Goal: Information Seeking & Learning: Learn about a topic

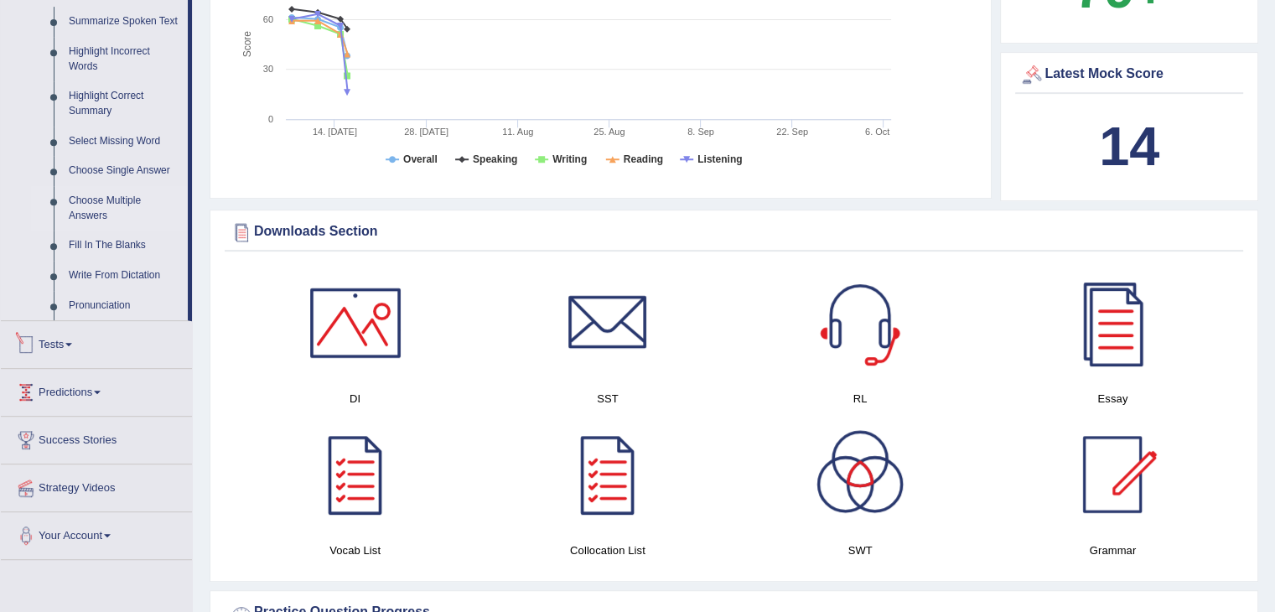
scroll to position [838, 0]
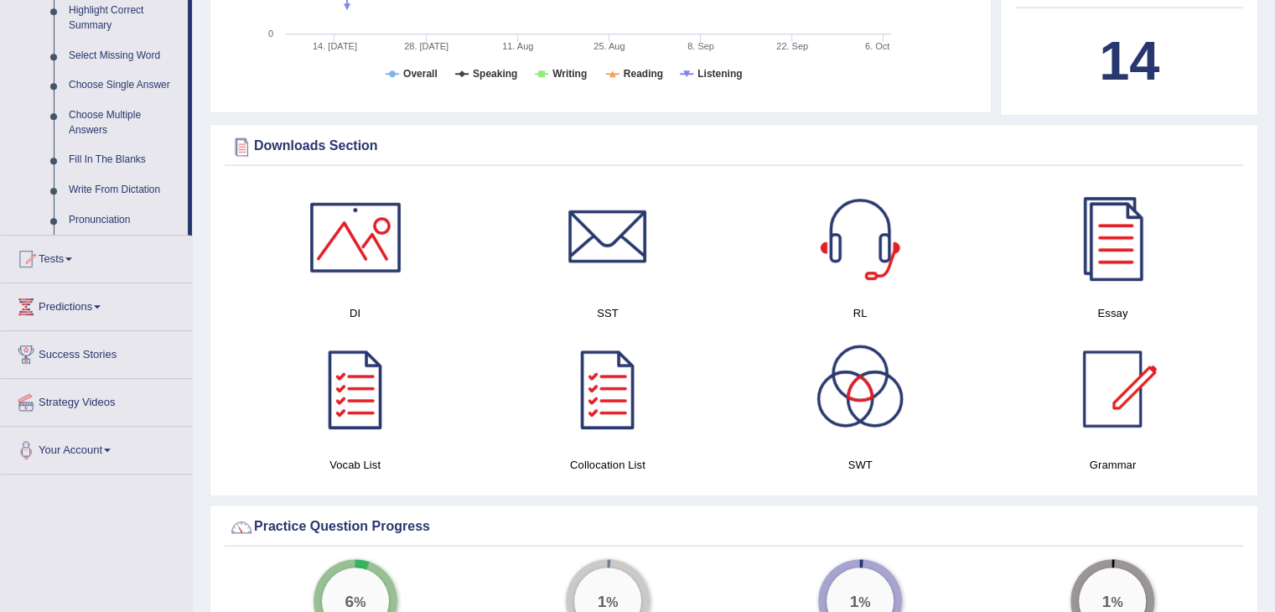
click at [57, 260] on link "Tests" at bounding box center [96, 257] width 191 height 42
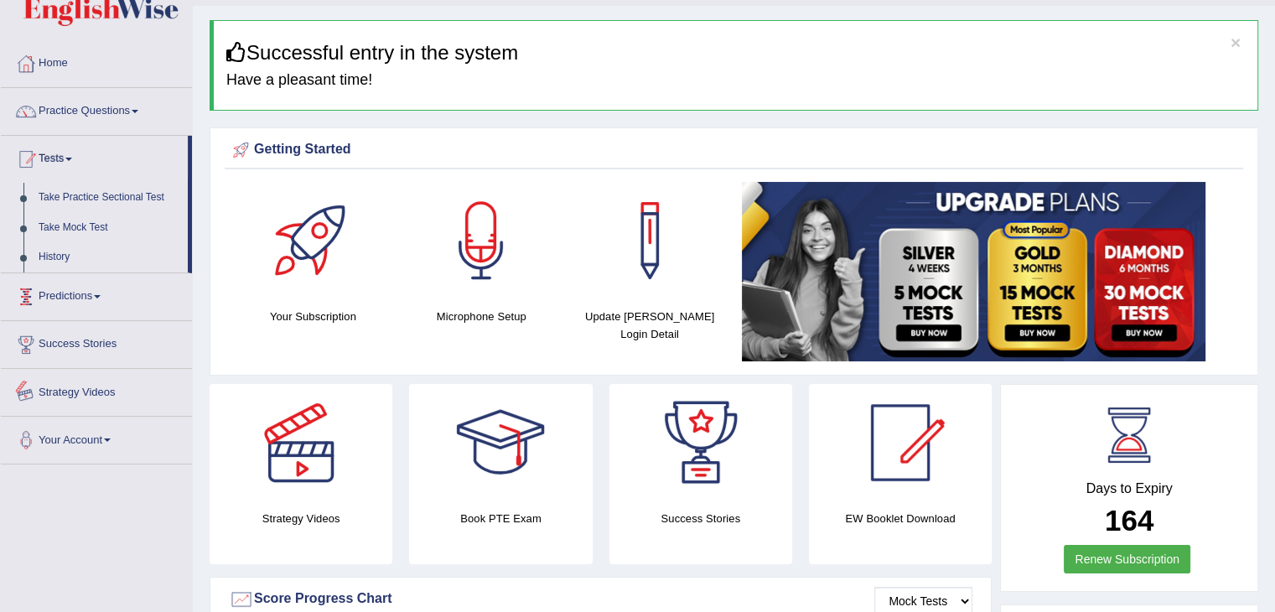
scroll to position [0, 0]
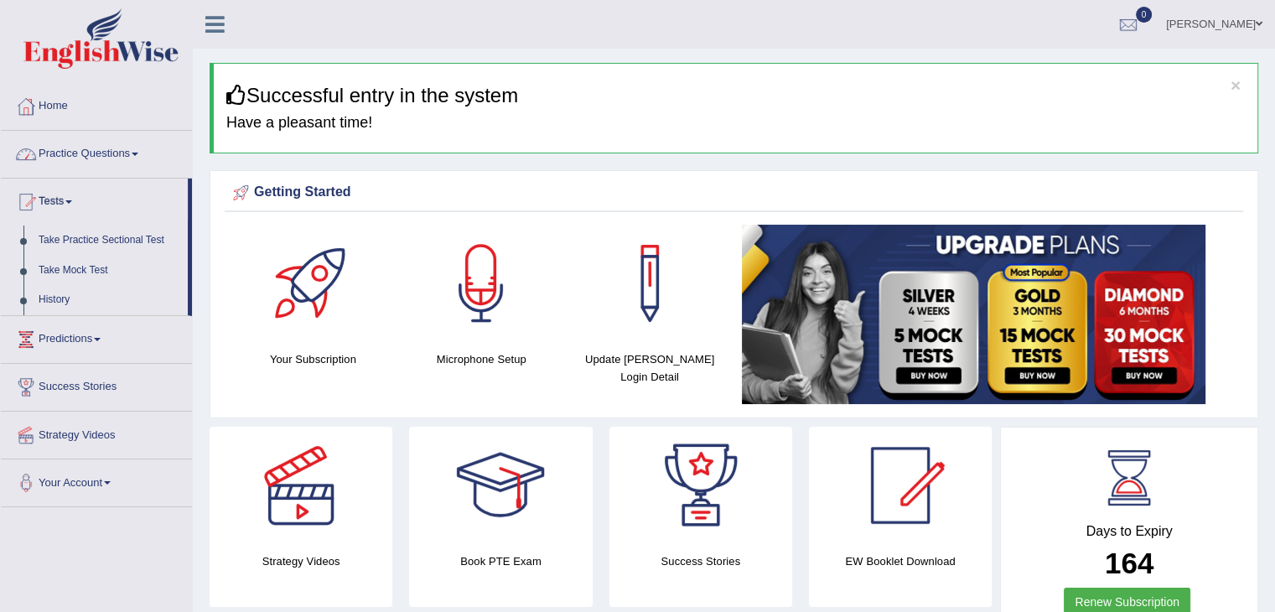
click at [101, 153] on link "Practice Questions" at bounding box center [96, 152] width 191 height 42
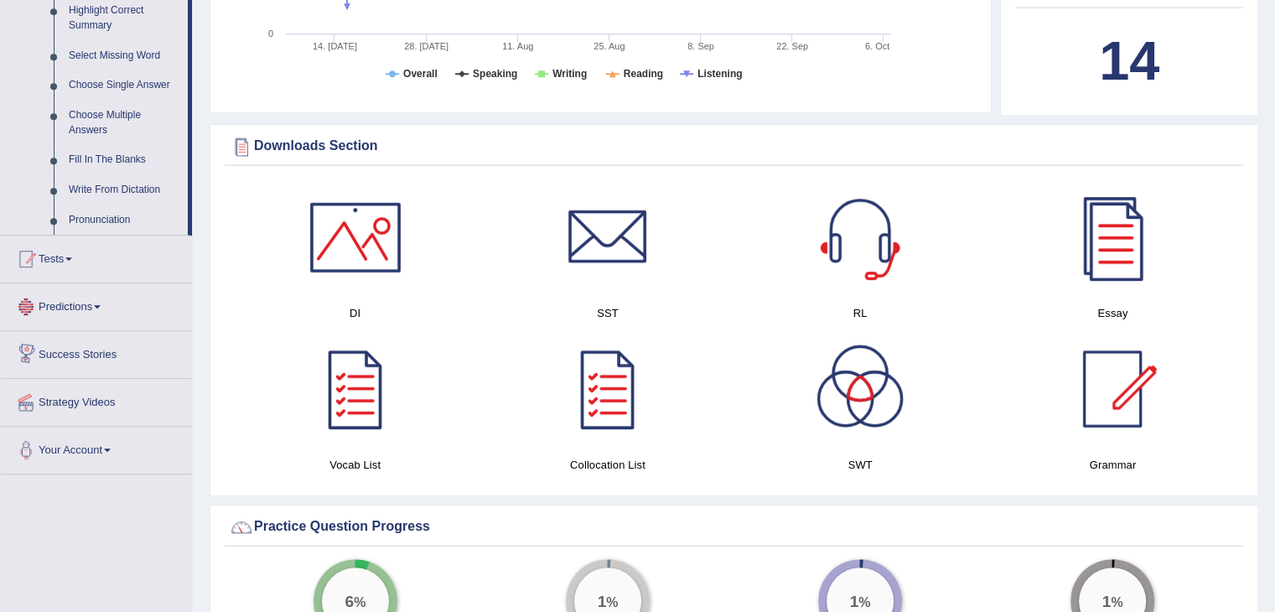
click at [43, 269] on link "Tests" at bounding box center [96, 257] width 191 height 42
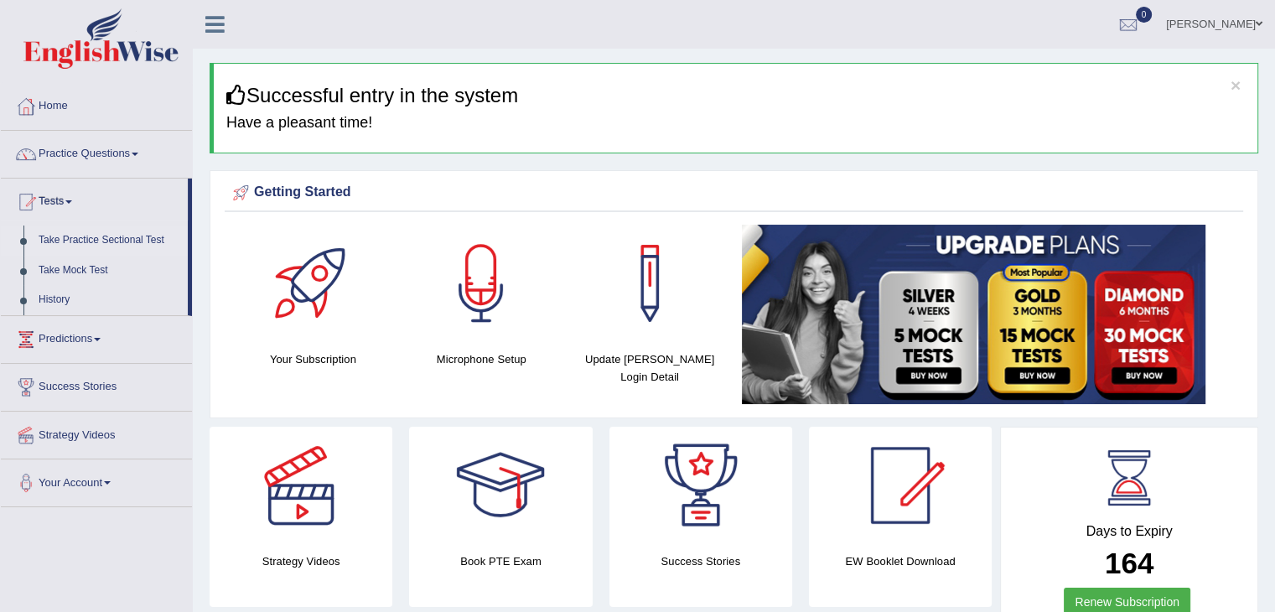
click at [124, 232] on link "Take Practice Sectional Test" at bounding box center [109, 240] width 157 height 30
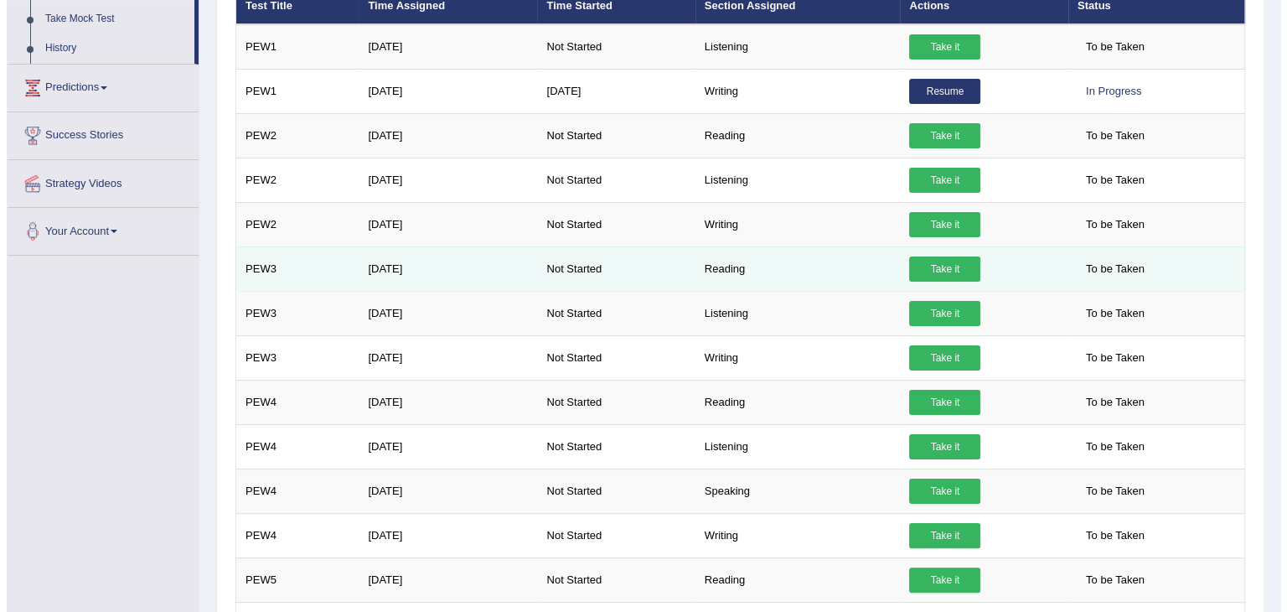
scroll to position [335, 0]
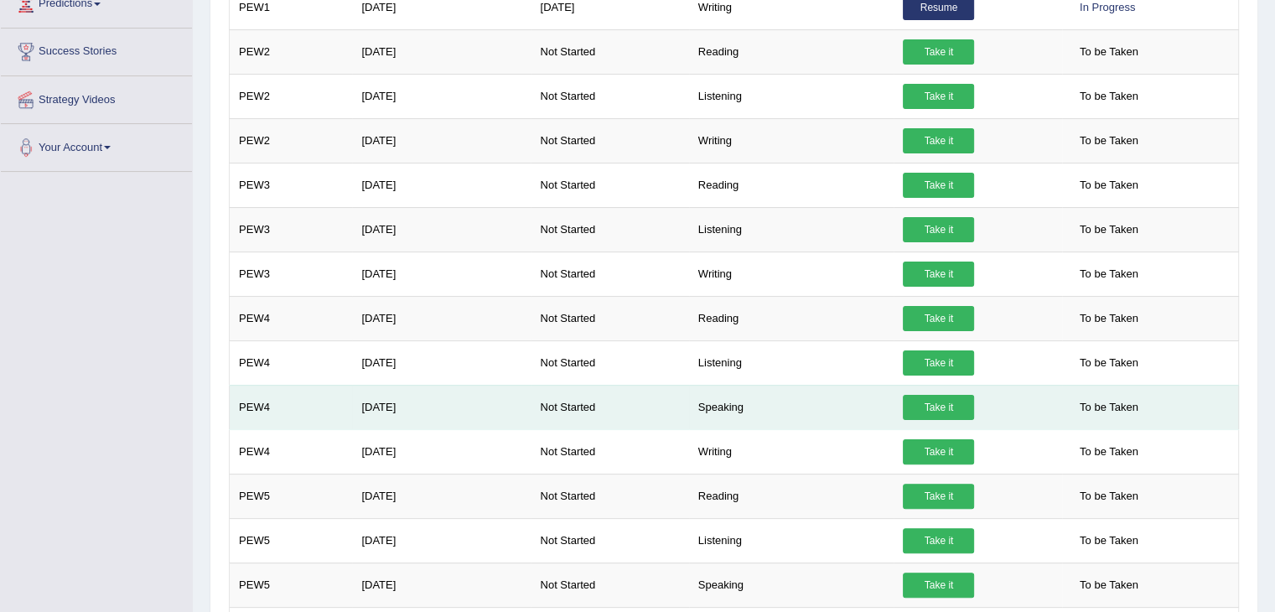
click at [955, 403] on link "Take it" at bounding box center [938, 407] width 71 height 25
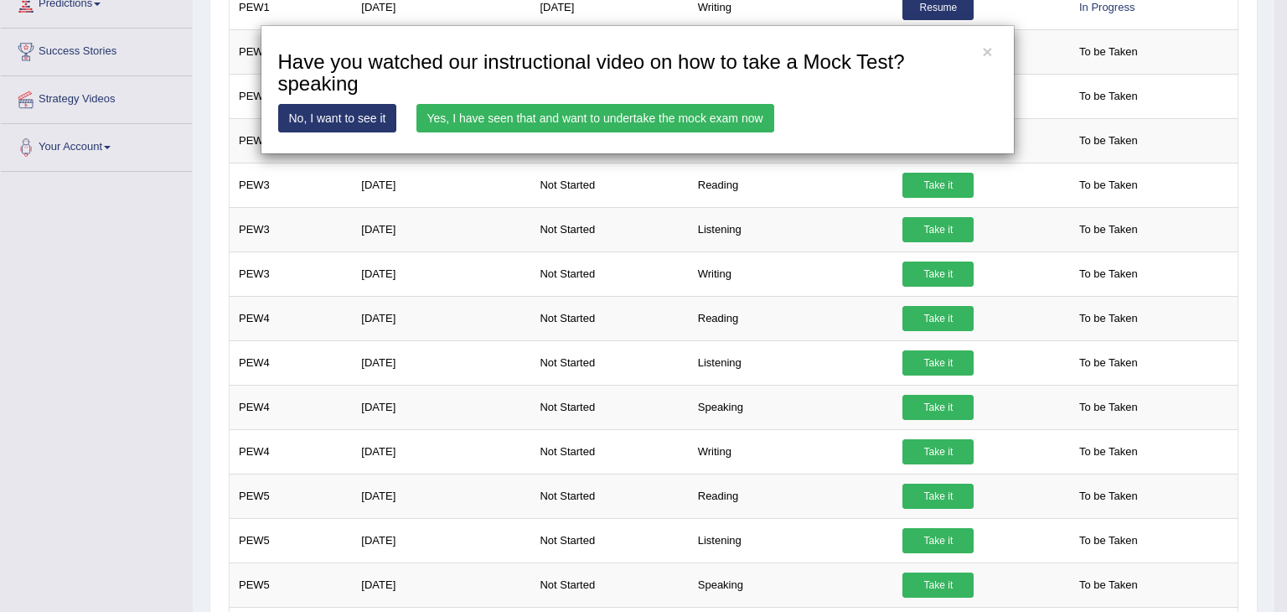
click at [609, 106] on link "Yes, I have seen that and want to undertake the mock exam now" at bounding box center [596, 118] width 358 height 28
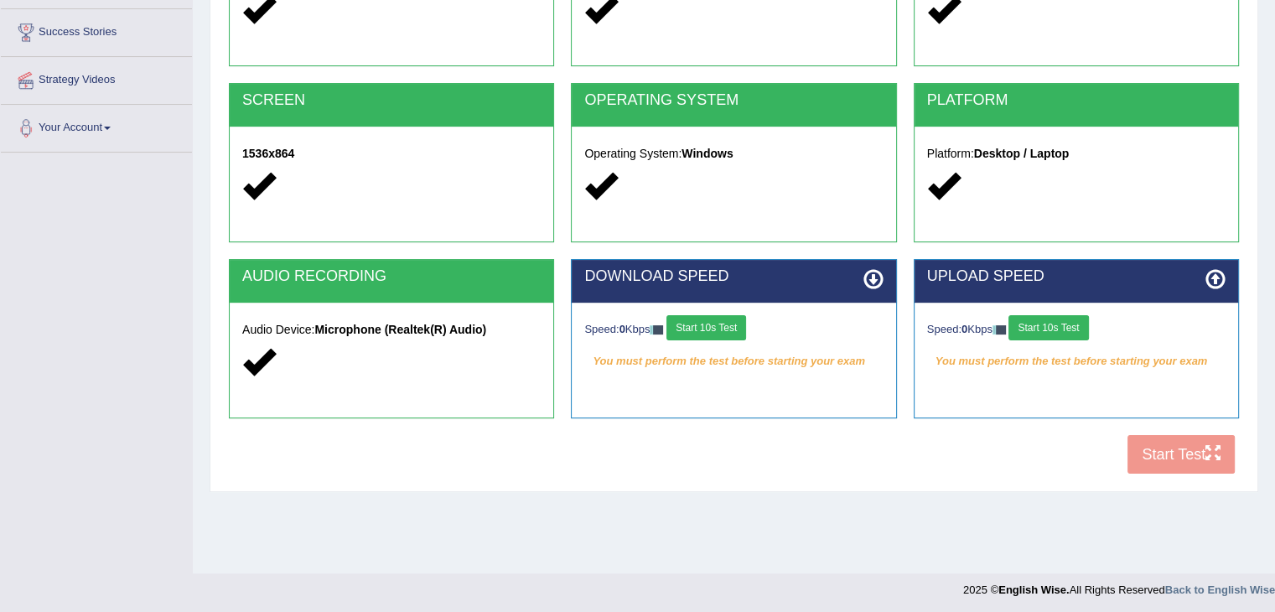
scroll to position [268, 0]
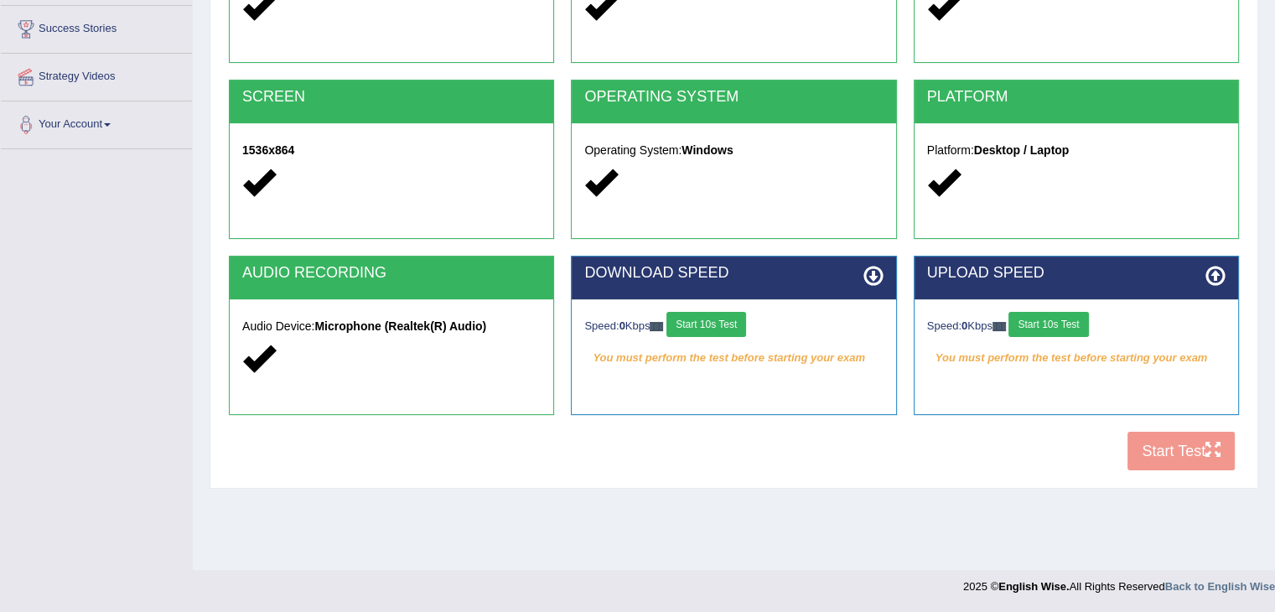
click at [1168, 447] on div "COOKIES Cookies Enabled JAVASCRIPT Javascript Enabled BROWSER Browser: Chrome S…" at bounding box center [734, 192] width 1018 height 576
click at [711, 315] on button "Start 10s Test" at bounding box center [706, 324] width 80 height 25
click at [1088, 313] on button "Start 10s Test" at bounding box center [1048, 324] width 80 height 25
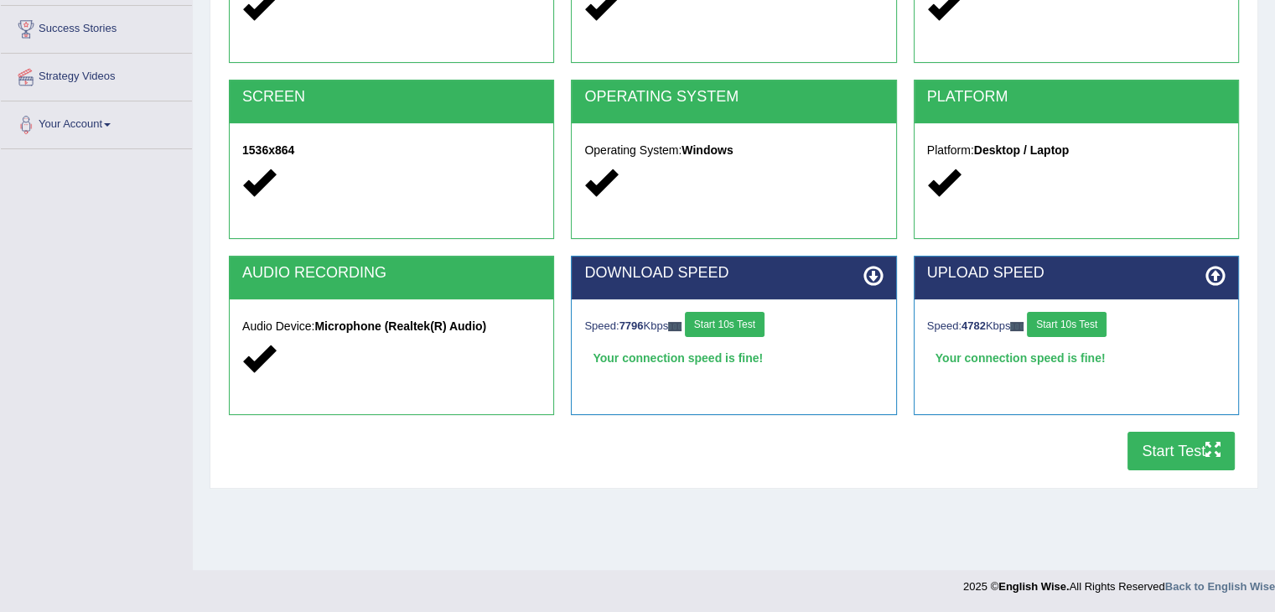
click at [1103, 319] on button "Start 10s Test" at bounding box center [1067, 324] width 80 height 25
click at [1180, 442] on button "Start Test" at bounding box center [1180, 451] width 107 height 39
